Goal: Find specific page/section

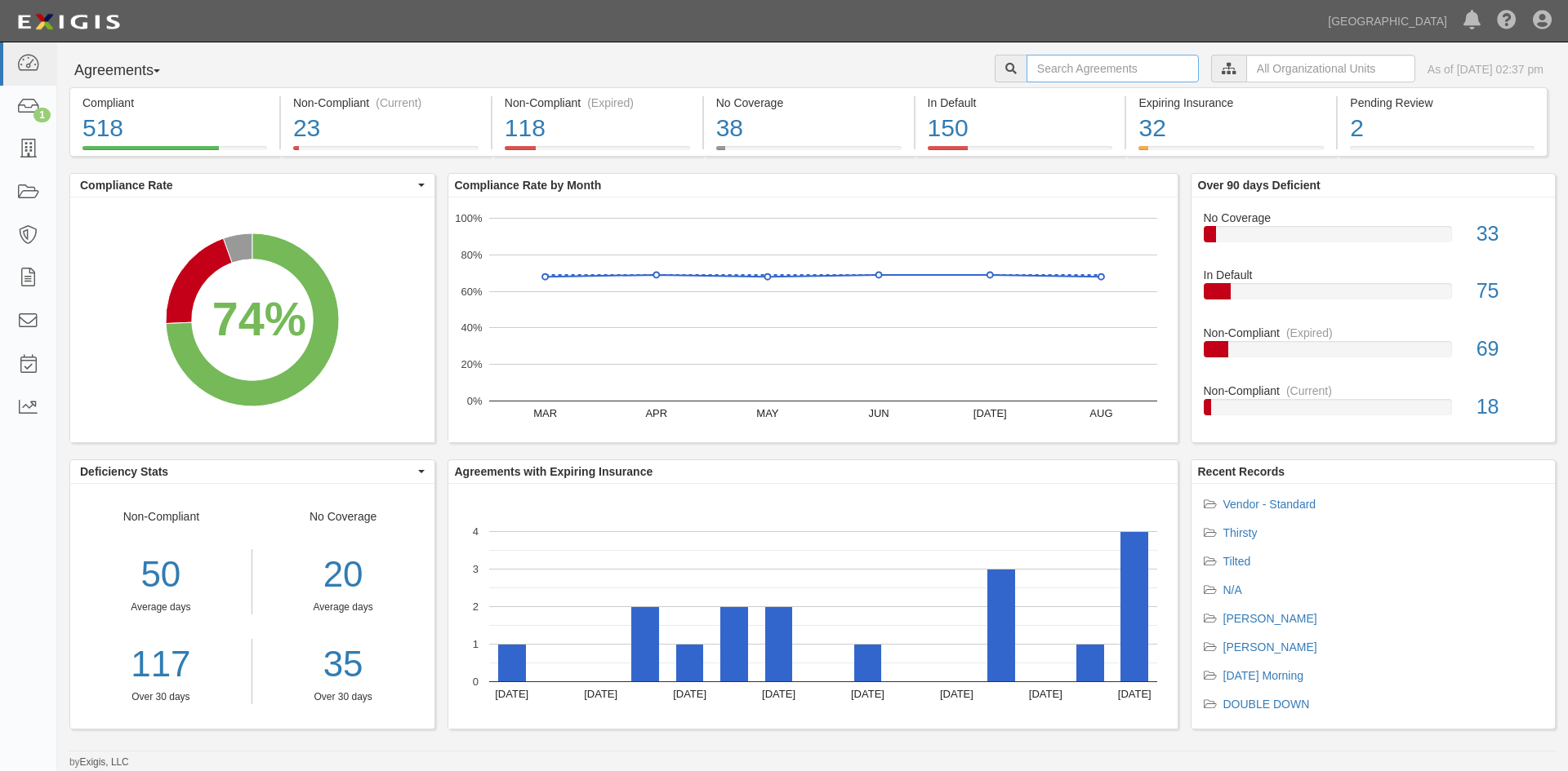
click at [1056, 67] on input "text" at bounding box center [1112, 68] width 172 height 28
type input "marine lube inc"
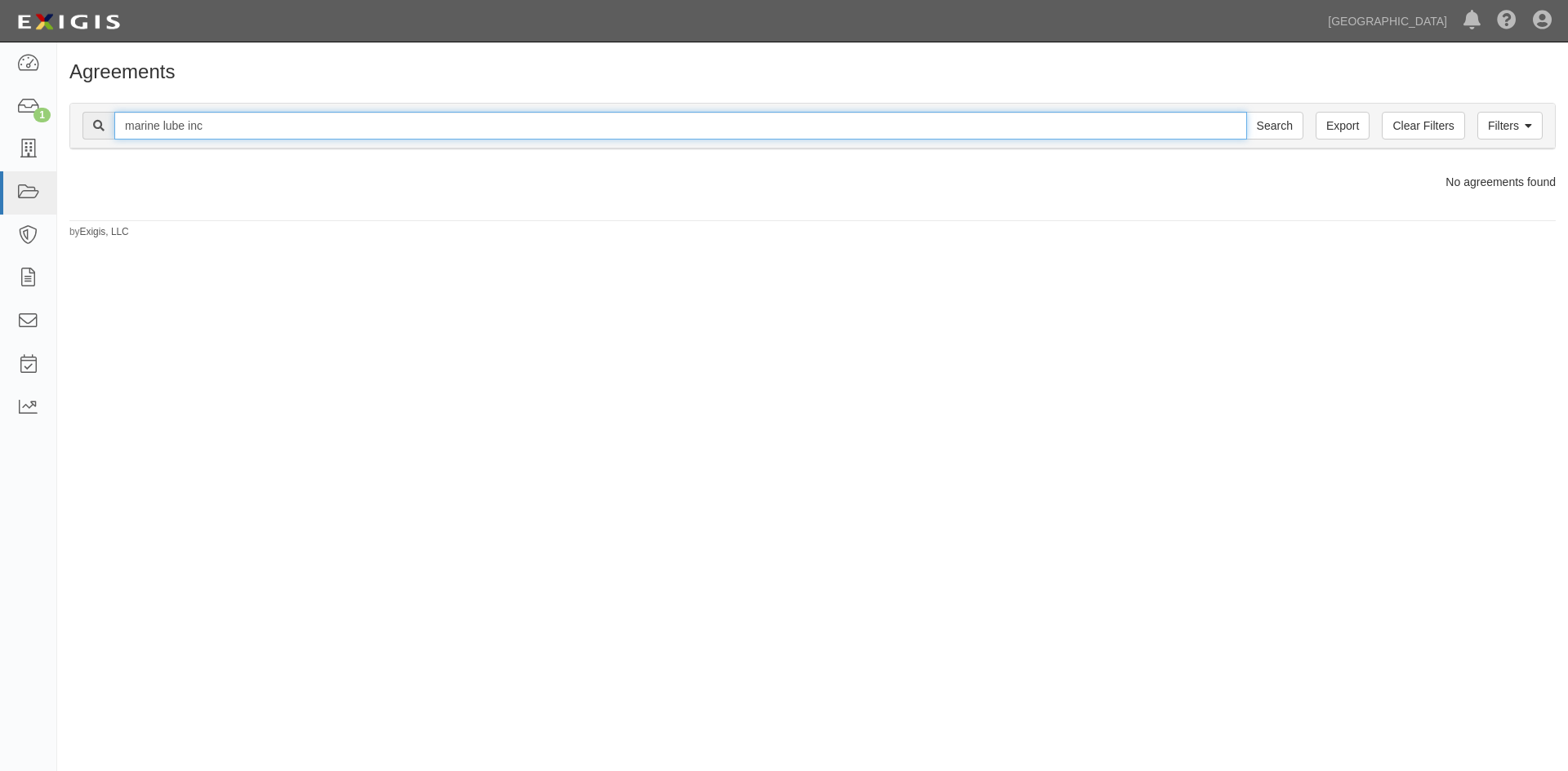
drag, startPoint x: 261, startPoint y: 123, endPoint x: 92, endPoint y: 131, distance: 169.2
click at [92, 131] on div "marine lube inc Search" at bounding box center [693, 125] width 1221 height 28
type input "marine lube"
click at [1246, 112] on input "Search" at bounding box center [1274, 125] width 57 height 28
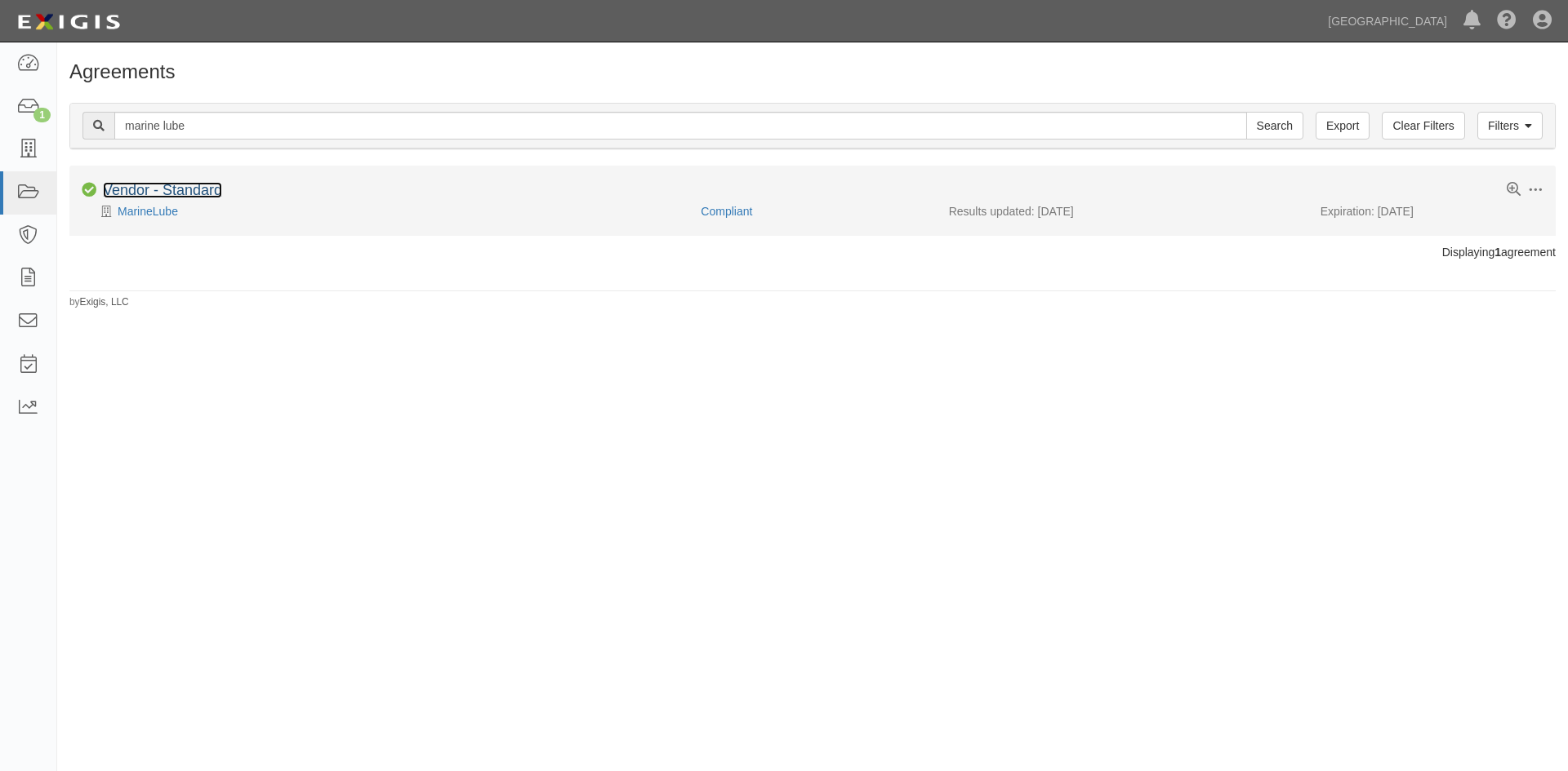
click at [155, 195] on link "Vendor - Standard" at bounding box center [163, 189] width 119 height 16
